Goal: Information Seeking & Learning: Learn about a topic

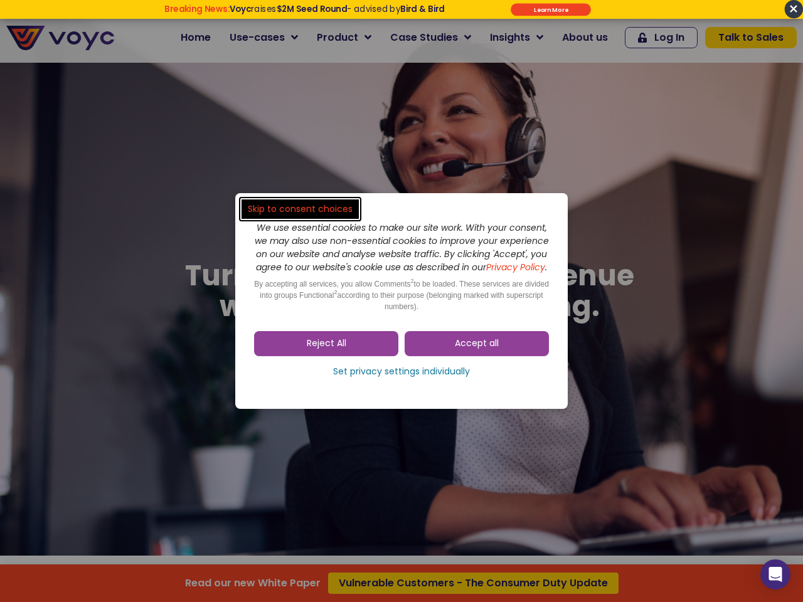
click at [477, 350] on span "Accept all" at bounding box center [477, 343] width 44 height 13
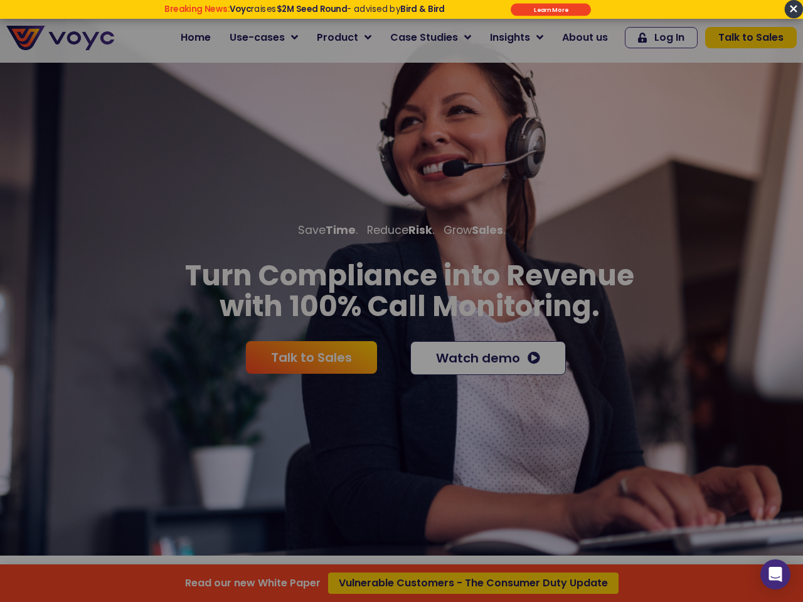
click at [326, 350] on div at bounding box center [401, 301] width 803 height 602
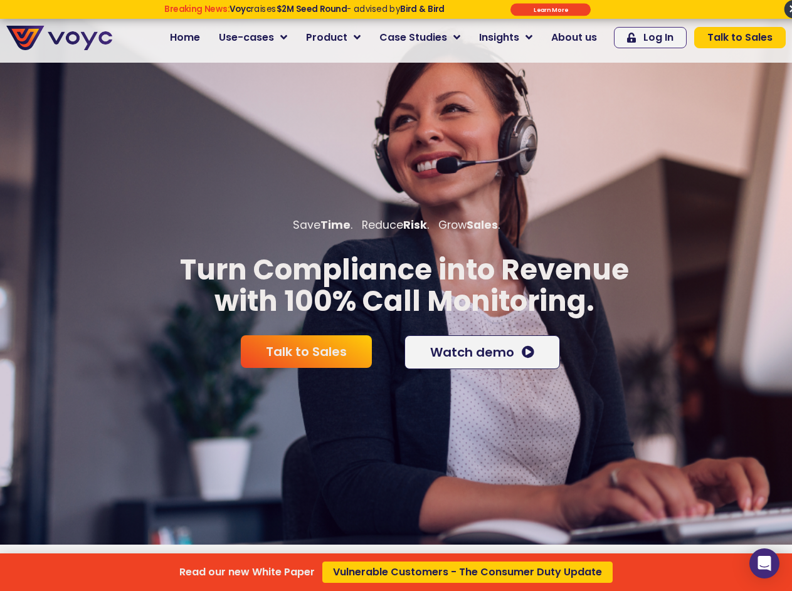
click at [401, 378] on div "Read our new White Paper Vulnerable Customers - The Consumer Duty Update" at bounding box center [396, 295] width 792 height 591
